Goal: Information Seeking & Learning: Check status

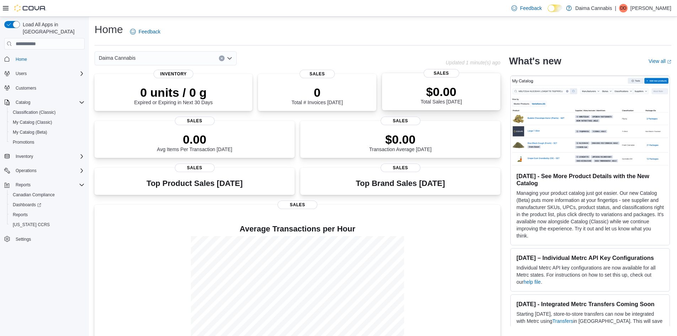
click at [448, 101] on div "$0.00 Total Sales Today" at bounding box center [440, 95] width 41 height 20
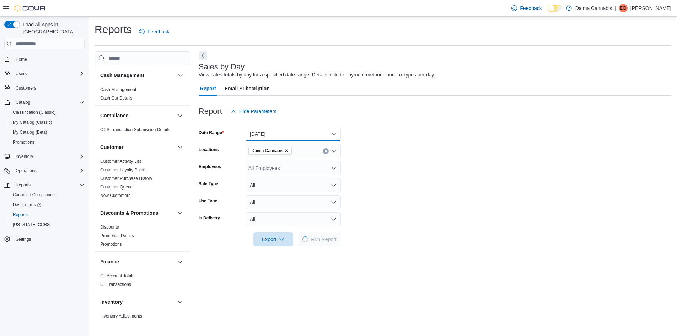
click at [296, 137] on button "[DATE]" at bounding box center [293, 134] width 95 height 14
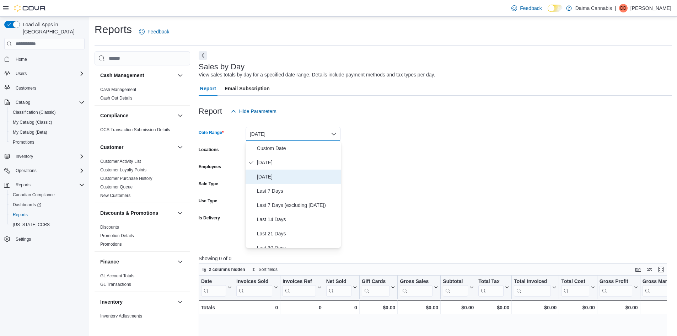
click at [269, 172] on span "[DATE]" at bounding box center [297, 176] width 81 height 9
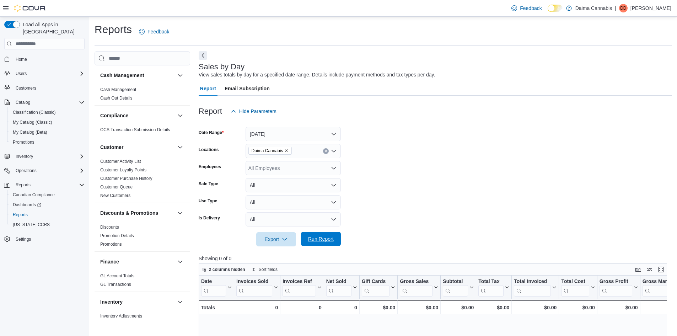
click at [327, 242] on span "Run Report" at bounding box center [321, 238] width 26 height 7
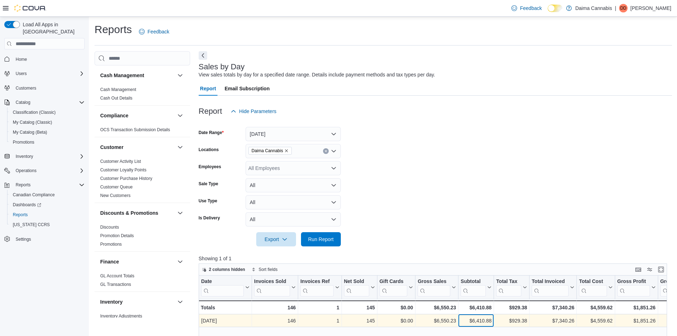
click at [475, 321] on div "$6,410.88" at bounding box center [476, 320] width 31 height 9
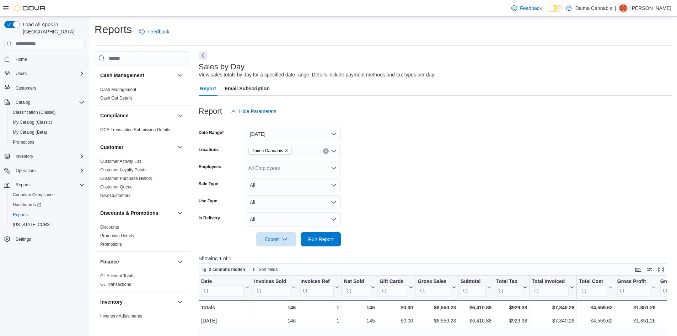
click at [484, 237] on form "Date Range [DATE] Locations Daima Cannabis Employees All Employees Sale Type Al…" at bounding box center [435, 182] width 473 height 128
drag, startPoint x: 199, startPoint y: 67, endPoint x: 247, endPoint y: 65, distance: 47.3
click at [247, 65] on div "Sales by Day View sales totals by day for a specified date range. Details inclu…" at bounding box center [434, 71] width 470 height 16
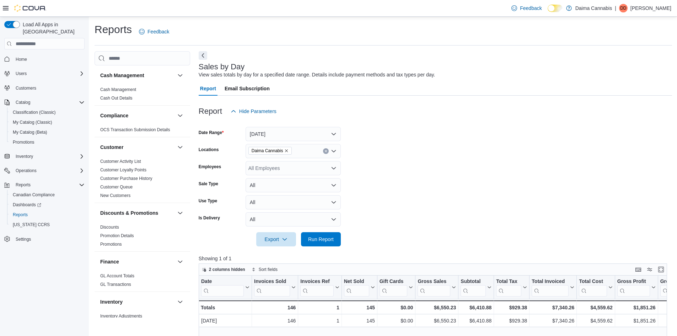
click at [247, 65] on div "Sales by Day View sales totals by day for a specified date range. Details inclu…" at bounding box center [434, 71] width 470 height 16
click at [287, 69] on div "Sales by Day View sales totals by day for a specified date range. Details inclu…" at bounding box center [434, 71] width 470 height 16
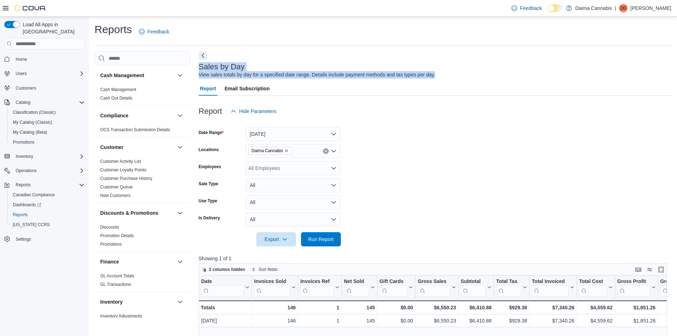
drag, startPoint x: 442, startPoint y: 71, endPoint x: 198, endPoint y: 69, distance: 244.9
click at [198, 69] on div "Cash Management Cash Management Cash Out Details Compliance OCS Transaction Sub…" at bounding box center [383, 291] width 577 height 481
click at [198, 68] on div "Cash Management Cash Management Cash Out Details Compliance OCS Transaction Sub…" at bounding box center [383, 291] width 577 height 481
drag, startPoint x: 199, startPoint y: 66, endPoint x: 434, endPoint y: 73, distance: 235.3
click at [434, 73] on div "Sales by Day View sales totals by day for a specified date range. Details inclu…" at bounding box center [434, 71] width 470 height 16
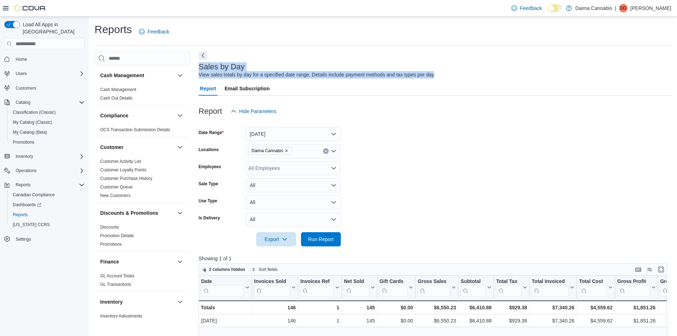
click at [434, 73] on div "View sales totals by day for a specified date range. Details include payment me…" at bounding box center [317, 74] width 237 height 7
drag, startPoint x: 437, startPoint y: 74, endPoint x: 197, endPoint y: 66, distance: 240.4
click at [197, 66] on div "Cash Management Cash Management Cash Out Details Compliance OCS Transaction Sub…" at bounding box center [383, 291] width 577 height 481
click at [198, 66] on div "Cash Management Cash Management Cash Out Details Compliance OCS Transaction Sub…" at bounding box center [383, 291] width 577 height 481
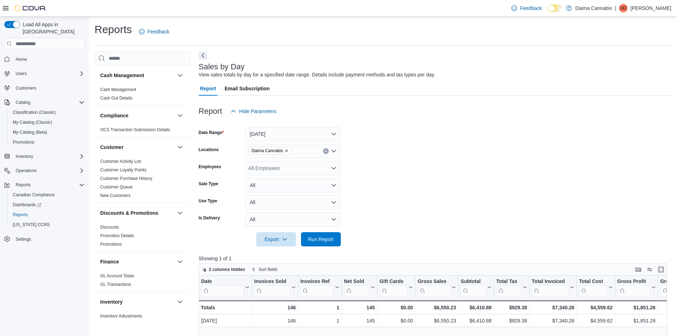
click at [431, 211] on form "Date Range [DATE] Locations Daima Cannabis Employees All Employees Sale Type Al…" at bounding box center [435, 182] width 473 height 128
click at [427, 130] on form "Date Range [DATE] Locations Daima Cannabis Employees All Employees Sale Type Al…" at bounding box center [435, 182] width 473 height 128
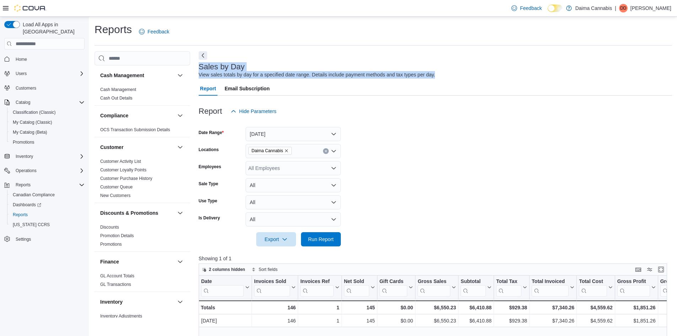
drag, startPoint x: 220, startPoint y: 69, endPoint x: 455, endPoint y: 74, distance: 235.3
click at [455, 74] on div "Sales by Day View sales totals by day for a specified date range. Details inclu…" at bounding box center [434, 71] width 470 height 16
drag, startPoint x: 455, startPoint y: 74, endPoint x: 199, endPoint y: 79, distance: 255.6
click at [199, 79] on div "Sales by Day View sales totals by day for a specified date range. Details inclu…" at bounding box center [434, 71] width 470 height 16
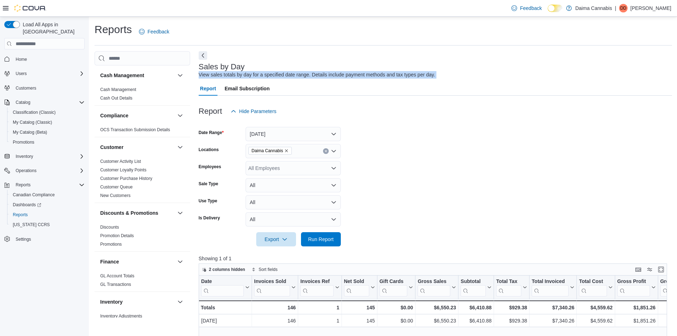
click at [199, 79] on div "View sales totals by day for a specified date range. Details include payment me…" at bounding box center [317, 74] width 237 height 7
drag, startPoint x: 199, startPoint y: 76, endPoint x: 417, endPoint y: 76, distance: 217.5
click at [417, 76] on div "View sales totals by day for a specified date range. Details include payment me…" at bounding box center [317, 74] width 237 height 7
drag, startPoint x: 429, startPoint y: 76, endPoint x: 404, endPoint y: 76, distance: 25.2
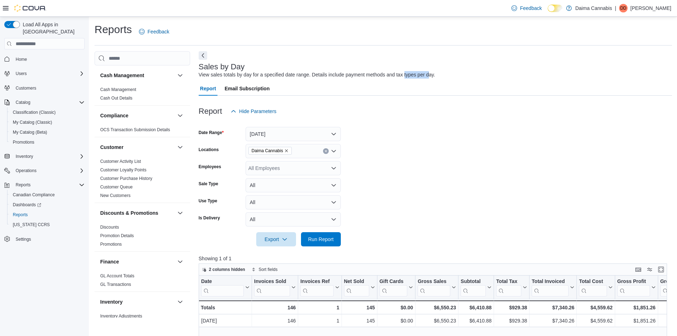
click at [404, 76] on div "View sales totals by day for a specified date range. Details include payment me…" at bounding box center [317, 74] width 237 height 7
click at [430, 76] on div "View sales totals by day for a specified date range. Details include payment me…" at bounding box center [317, 74] width 237 height 7
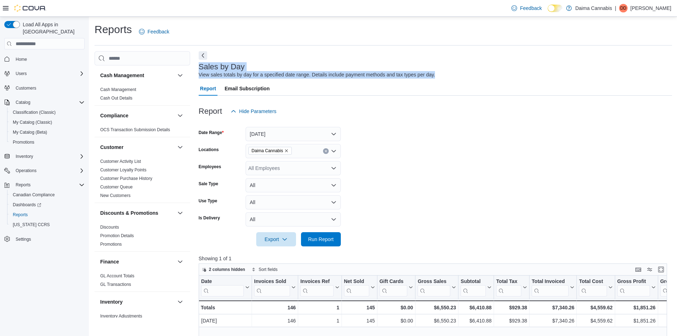
drag, startPoint x: 422, startPoint y: 76, endPoint x: 199, endPoint y: 70, distance: 222.5
click at [199, 70] on div "Sales by Day View sales totals by day for a specified date range. Details inclu…" at bounding box center [434, 71] width 470 height 16
click at [199, 70] on h3 "Sales by Day" at bounding box center [222, 67] width 46 height 9
drag, startPoint x: 199, startPoint y: 69, endPoint x: 319, endPoint y: 70, distance: 120.1
click at [278, 70] on div "Sales by Day View sales totals by day for a specified date range. Details inclu…" at bounding box center [434, 71] width 470 height 16
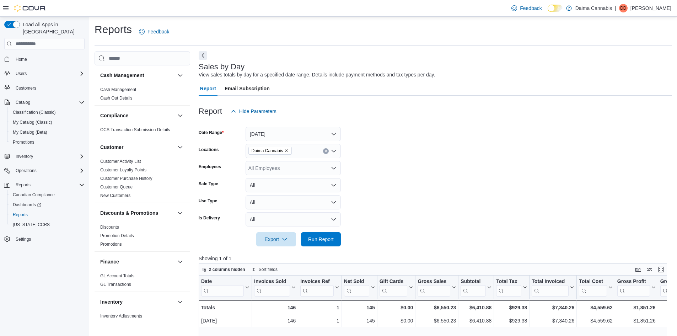
click at [357, 70] on div "Sales by Day View sales totals by day for a specified date range. Details inclu…" at bounding box center [434, 71] width 470 height 16
drag, startPoint x: 445, startPoint y: 74, endPoint x: 202, endPoint y: 74, distance: 243.4
click at [202, 74] on div "Sales by Day View sales totals by day for a specified date range. Details inclu…" at bounding box center [434, 71] width 470 height 16
click at [201, 74] on div "View sales totals by day for a specified date range. Details include payment me…" at bounding box center [317, 74] width 237 height 7
drag, startPoint x: 199, startPoint y: 74, endPoint x: 447, endPoint y: 74, distance: 247.7
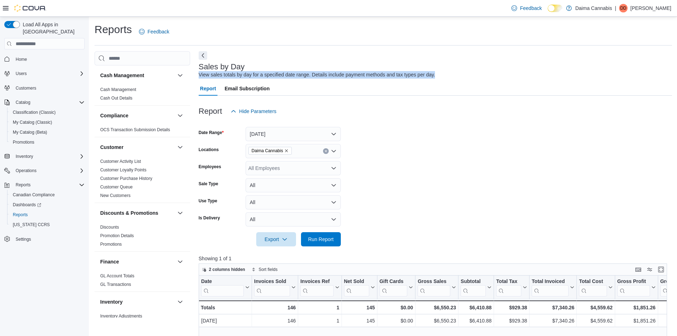
click at [447, 74] on div "Sales by Day View sales totals by day for a specified date range. Details inclu…" at bounding box center [434, 71] width 470 height 16
drag, startPoint x: 449, startPoint y: 75, endPoint x: 200, endPoint y: 70, distance: 249.1
click at [200, 70] on div "Sales by Day View sales totals by day for a specified date range. Details inclu…" at bounding box center [434, 71] width 470 height 16
click at [200, 69] on h3 "Sales by Day" at bounding box center [222, 67] width 46 height 9
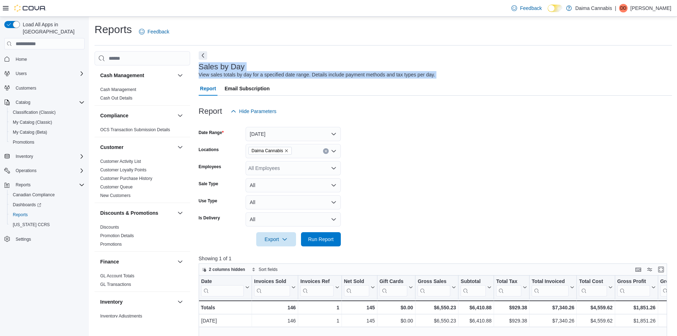
drag, startPoint x: 200, startPoint y: 69, endPoint x: 443, endPoint y: 74, distance: 243.8
click at [443, 74] on div "Sales by Day View sales totals by day for a specified date range. Details inclu…" at bounding box center [434, 71] width 470 height 16
drag, startPoint x: 443, startPoint y: 75, endPoint x: 198, endPoint y: 63, distance: 245.2
click at [199, 63] on div "Sales by Day View sales totals by day for a specified date range. Details inclu…" at bounding box center [434, 71] width 470 height 16
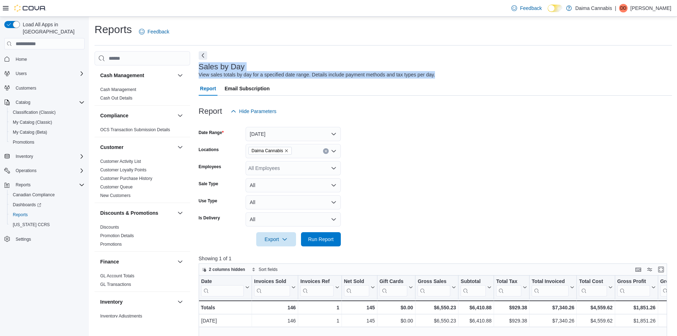
click at [199, 63] on h3 "Sales by Day" at bounding box center [222, 67] width 46 height 9
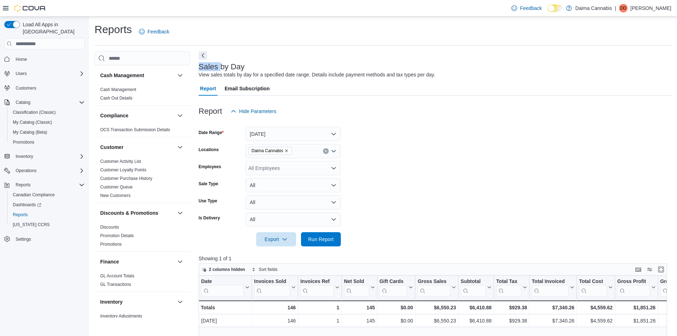
click at [199, 64] on h3 "Sales by Day" at bounding box center [222, 67] width 46 height 9
click at [225, 69] on h3 "Sales by Day" at bounding box center [222, 67] width 46 height 9
drag, startPoint x: 246, startPoint y: 68, endPoint x: 200, endPoint y: 68, distance: 45.8
click at [200, 68] on div "Sales by Day View sales totals by day for a specified date range. Details inclu…" at bounding box center [434, 71] width 470 height 16
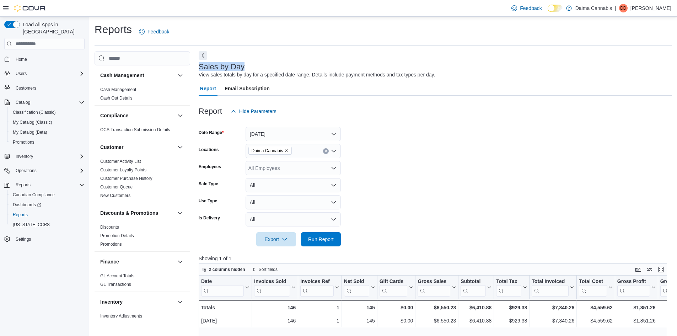
click at [200, 68] on h3 "Sales by Day" at bounding box center [222, 67] width 46 height 9
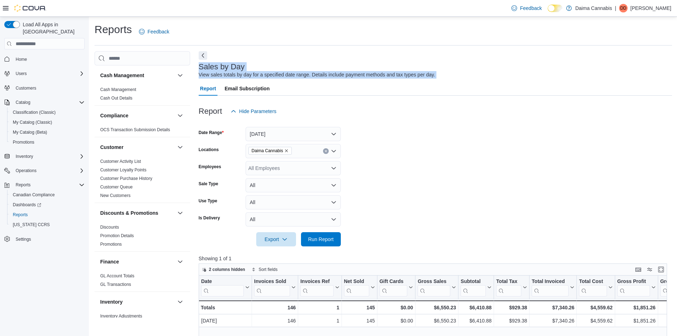
drag, startPoint x: 200, startPoint y: 68, endPoint x: 437, endPoint y: 71, distance: 237.0
click at [437, 71] on div "Sales by Day View sales totals by day for a specified date range. Details inclu…" at bounding box center [434, 71] width 470 height 16
click at [438, 71] on div "Sales by Day View sales totals by day for a specified date range. Details inclu…" at bounding box center [434, 71] width 470 height 16
drag, startPoint x: 447, startPoint y: 74, endPoint x: 201, endPoint y: 68, distance: 246.4
click at [201, 68] on div "Sales by Day View sales totals by day for a specified date range. Details inclu…" at bounding box center [434, 71] width 470 height 16
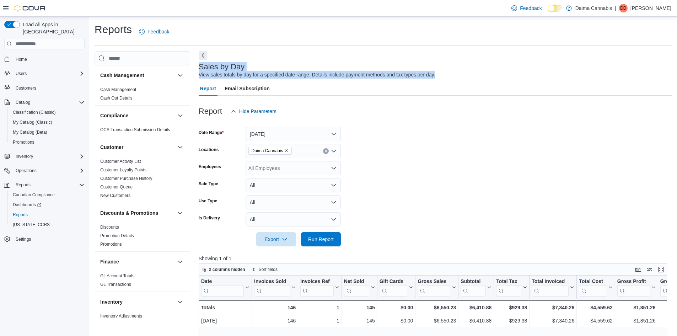
click at [201, 68] on h3 "Sales by Day" at bounding box center [222, 67] width 46 height 9
drag, startPoint x: 201, startPoint y: 68, endPoint x: 255, endPoint y: 69, distance: 54.4
click at [255, 69] on div "Sales by Day View sales totals by day for a specified date range. Details inclu…" at bounding box center [434, 71] width 470 height 16
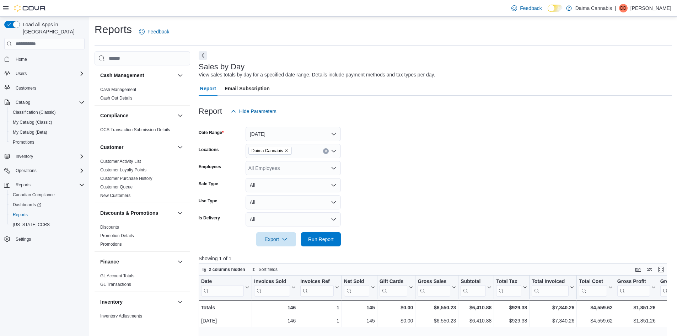
click at [254, 74] on div "View sales totals by day for a specified date range. Details include payment me…" at bounding box center [317, 74] width 237 height 7
click at [280, 74] on div "View sales totals by day for a specified date range. Details include payment me…" at bounding box center [317, 74] width 237 height 7
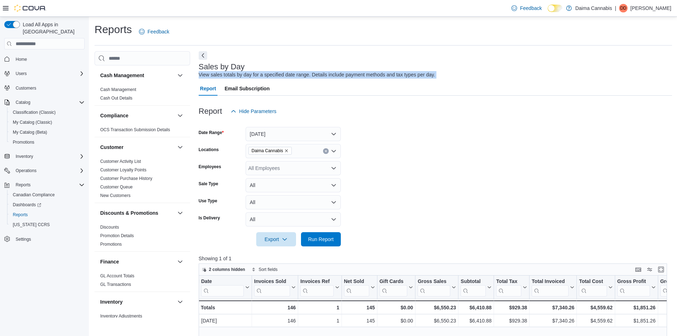
click at [280, 74] on div "View sales totals by day for a specified date range. Details include payment me…" at bounding box center [317, 74] width 237 height 7
click at [359, 73] on div "View sales totals by day for a specified date range. Details include payment me…" at bounding box center [317, 74] width 237 height 7
drag, startPoint x: 359, startPoint y: 73, endPoint x: 378, endPoint y: 77, distance: 20.4
click at [361, 75] on div "View sales totals by day for a specified date range. Details include payment me…" at bounding box center [317, 74] width 237 height 7
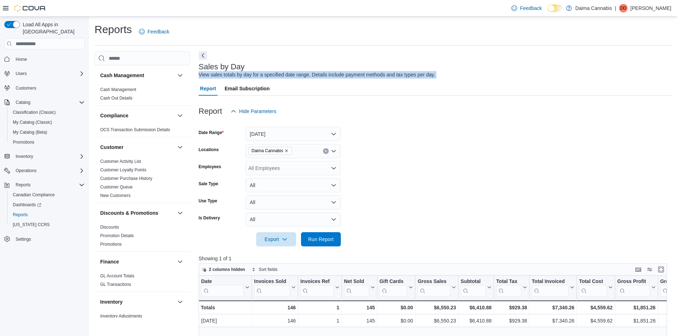
click at [424, 76] on div "View sales totals by day for a specified date range. Details include payment me…" at bounding box center [317, 74] width 237 height 7
drag, startPoint x: 443, startPoint y: 75, endPoint x: 201, endPoint y: 69, distance: 242.8
click at [201, 69] on div "Sales by Day View sales totals by day for a specified date range. Details inclu…" at bounding box center [434, 71] width 470 height 16
click at [201, 69] on h3 "Sales by Day" at bounding box center [222, 67] width 46 height 9
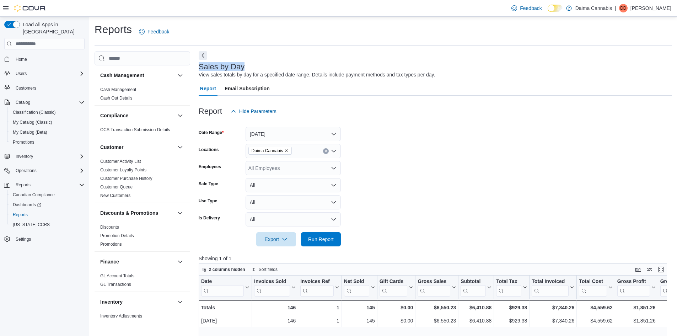
drag, startPoint x: 202, startPoint y: 68, endPoint x: 235, endPoint y: 68, distance: 32.3
click at [235, 68] on h3 "Sales by Day" at bounding box center [222, 67] width 46 height 9
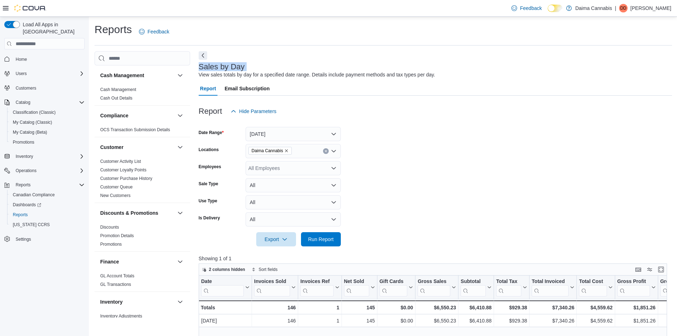
click at [218, 68] on h3 "Sales by Day" at bounding box center [222, 67] width 46 height 9
click at [212, 69] on h3 "Sales by Day" at bounding box center [222, 67] width 46 height 9
drag, startPoint x: 212, startPoint y: 69, endPoint x: 223, endPoint y: 69, distance: 11.0
click at [213, 69] on h3 "Sales by Day" at bounding box center [222, 67] width 46 height 9
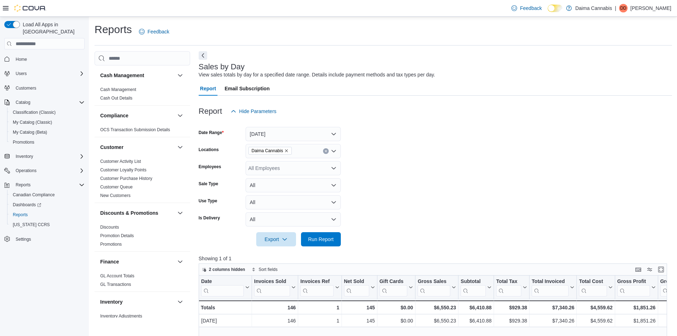
click at [223, 69] on h3 "Sales by Day" at bounding box center [222, 67] width 46 height 9
drag, startPoint x: 223, startPoint y: 69, endPoint x: 234, endPoint y: 69, distance: 10.7
click at [225, 69] on h3 "Sales by Day" at bounding box center [222, 67] width 46 height 9
click at [242, 69] on h3 "Sales by Day" at bounding box center [222, 67] width 46 height 9
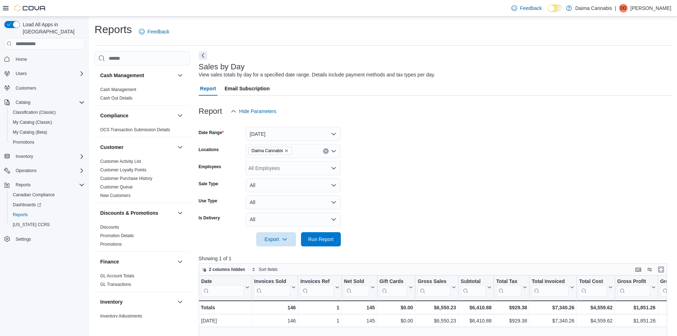
click at [252, 75] on div "View sales totals by day for a specified date range. Details include payment me…" at bounding box center [317, 74] width 237 height 7
drag, startPoint x: 408, startPoint y: 77, endPoint x: 200, endPoint y: 75, distance: 207.9
click at [200, 75] on div "Sales by Day View sales totals by day for a specified date range. Details inclu…" at bounding box center [434, 71] width 470 height 16
click at [200, 75] on div "View sales totals by day for a specified date range. Details include payment me…" at bounding box center [317, 74] width 237 height 7
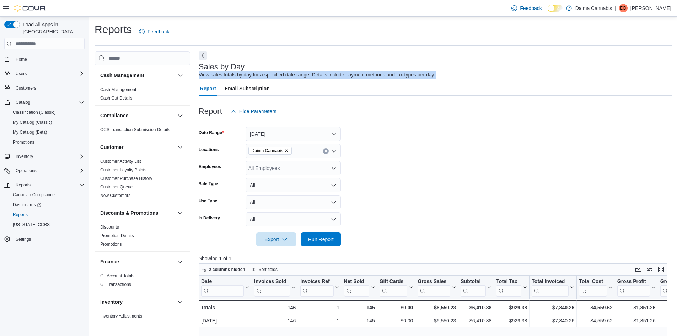
click at [200, 75] on div "View sales totals by day for a specified date range. Details include payment me…" at bounding box center [317, 74] width 237 height 7
click at [240, 74] on div "View sales totals by day for a specified date range. Details include payment me…" at bounding box center [317, 74] width 237 height 7
drag, startPoint x: 445, startPoint y: 76, endPoint x: 199, endPoint y: 69, distance: 245.7
click at [199, 69] on div "Sales by Day View sales totals by day for a specified date range. Details inclu…" at bounding box center [434, 71] width 470 height 16
click at [199, 69] on h3 "Sales by Day" at bounding box center [222, 67] width 46 height 9
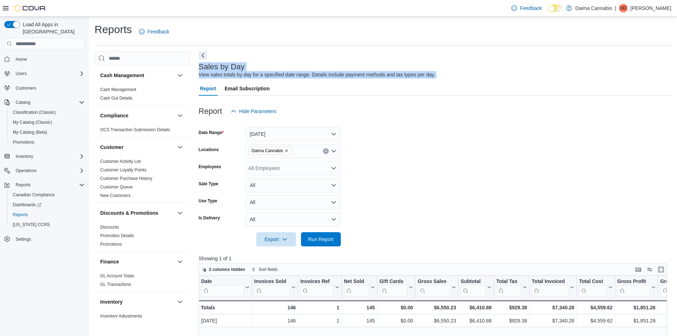
drag, startPoint x: 199, startPoint y: 68, endPoint x: 472, endPoint y: 69, distance: 272.9
click at [472, 69] on div "Sales by Day View sales totals by day for a specified date range. Details inclu…" at bounding box center [434, 71] width 470 height 16
drag, startPoint x: 286, startPoint y: 86, endPoint x: 200, endPoint y: 69, distance: 87.4
click at [200, 69] on div "Sales by Day View sales totals by day for a specified date range. Details inclu…" at bounding box center [435, 291] width 473 height 481
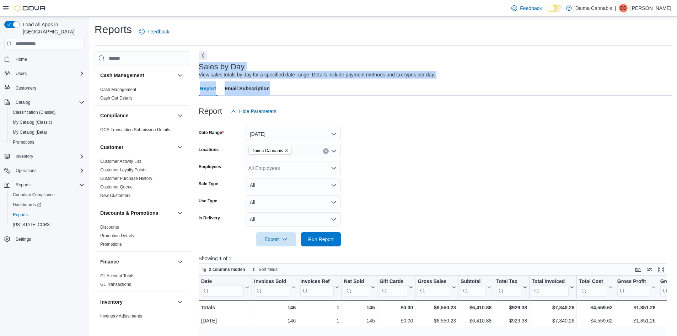
click at [200, 69] on h3 "Sales by Day" at bounding box center [222, 67] width 46 height 9
drag, startPoint x: 200, startPoint y: 69, endPoint x: 443, endPoint y: 74, distance: 242.8
click at [443, 74] on div "Sales by Day View sales totals by day for a specified date range. Details inclu…" at bounding box center [434, 71] width 470 height 16
drag, startPoint x: 443, startPoint y: 74, endPoint x: 202, endPoint y: 72, distance: 241.3
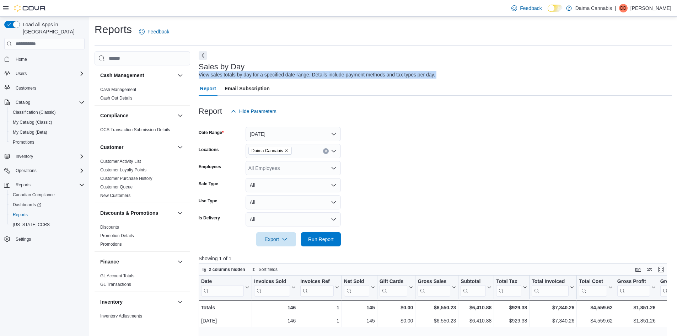
click at [202, 72] on div "Sales by Day View sales totals by day for a specified date range. Details inclu…" at bounding box center [434, 71] width 470 height 16
click at [201, 69] on h3 "Sales by Day" at bounding box center [222, 67] width 46 height 9
drag, startPoint x: 201, startPoint y: 69, endPoint x: 209, endPoint y: 69, distance: 7.8
click at [209, 69] on h3 "Sales by Day" at bounding box center [222, 67] width 46 height 9
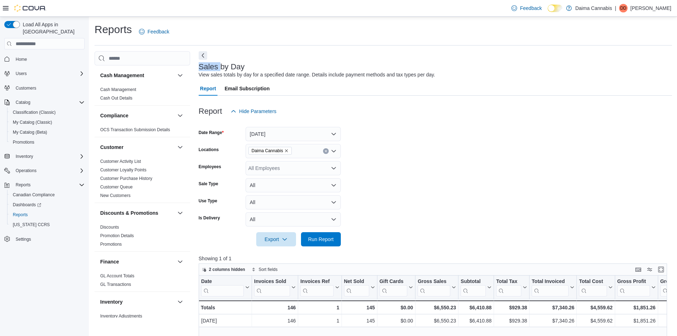
click at [209, 69] on h3 "Sales by Day" at bounding box center [222, 67] width 46 height 9
click at [230, 69] on h3 "Sales by Day" at bounding box center [222, 67] width 46 height 9
click at [219, 69] on h3 "Sales by Day" at bounding box center [222, 67] width 46 height 9
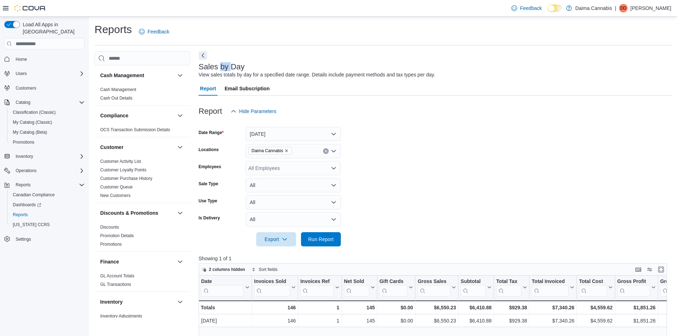
click at [219, 69] on h3 "Sales by Day" at bounding box center [222, 67] width 46 height 9
click at [239, 69] on h3 "Sales by Day" at bounding box center [222, 67] width 46 height 9
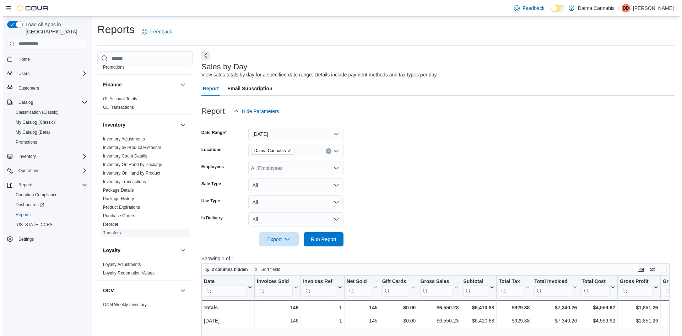
scroll to position [178, 0]
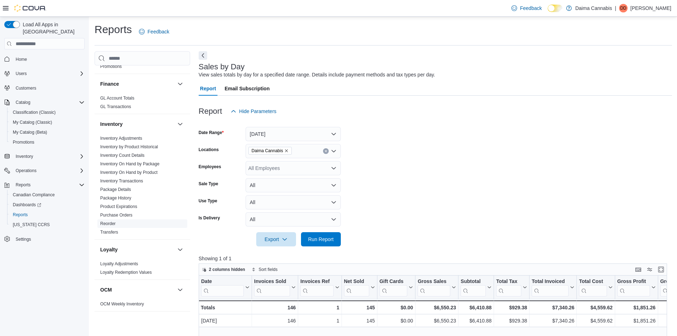
click at [108, 224] on link "Reorder" at bounding box center [107, 223] width 15 height 5
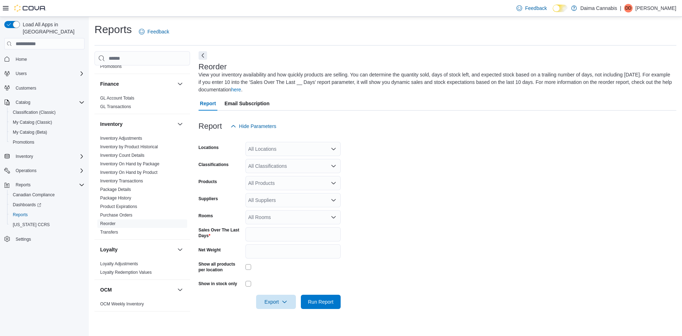
click at [290, 150] on div "All Locations" at bounding box center [293, 149] width 95 height 14
click at [420, 153] on form "Locations All Locations Combo box. Selected. Combo box input. All Locations. Ty…" at bounding box center [438, 221] width 478 height 176
click at [281, 300] on span "Export" at bounding box center [275, 301] width 31 height 14
click at [285, 273] on span "Export to Csv" at bounding box center [277, 273] width 32 height 6
click at [25, 100] on span "Catalog" at bounding box center [23, 103] width 15 height 6
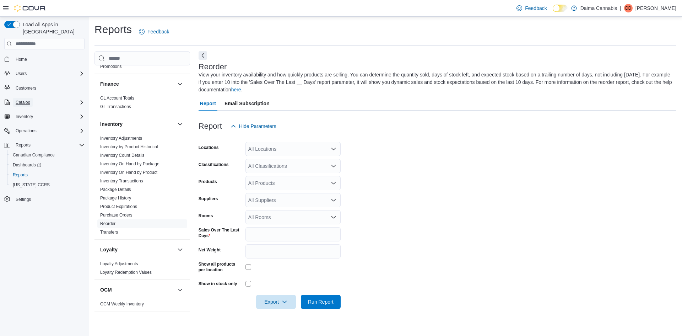
click at [26, 100] on span "Catalog" at bounding box center [23, 103] width 15 height 6
